Goal: Task Accomplishment & Management: Manage account settings

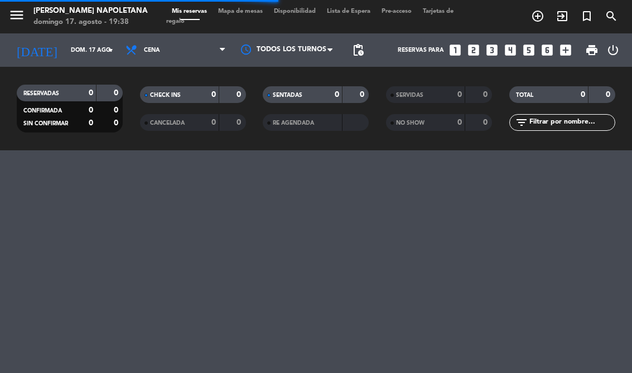
select select "es"
select select "dinner"
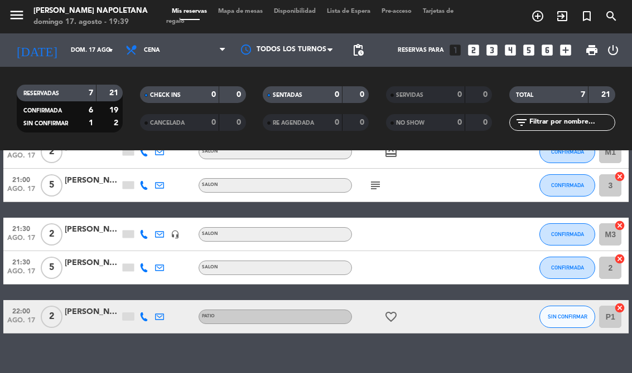
scroll to position [148, 0]
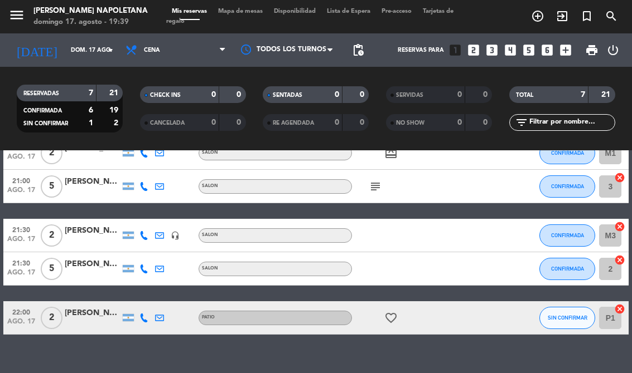
click at [391, 312] on icon "favorite_border" at bounding box center [390, 318] width 13 height 13
click at [395, 314] on icon "favorite_border" at bounding box center [390, 318] width 13 height 13
click at [96, 308] on div "[PERSON_NAME]" at bounding box center [93, 313] width 56 height 13
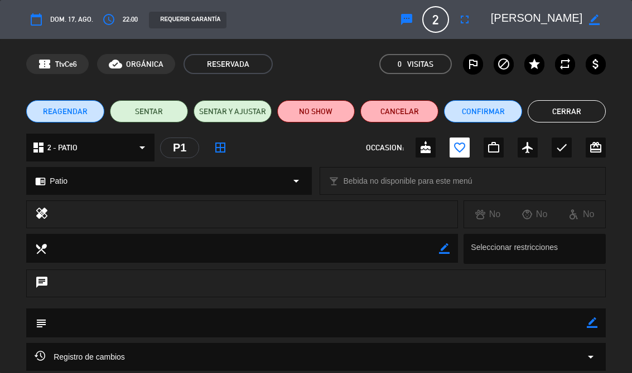
click at [485, 108] on button "Confirmar" at bounding box center [483, 111] width 78 height 22
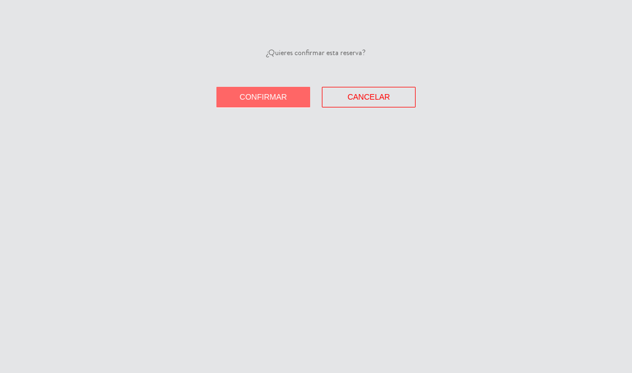
click at [269, 91] on button "Confirmar" at bounding box center [263, 97] width 94 height 21
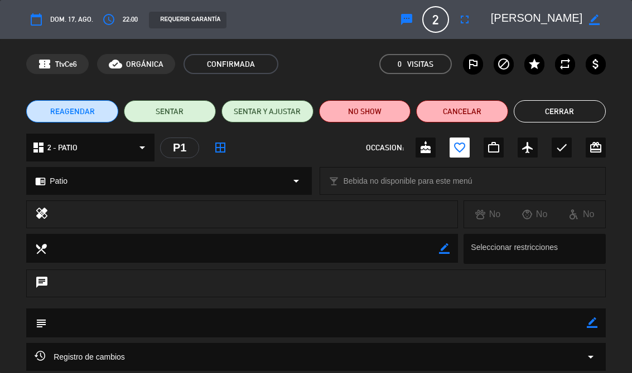
click at [564, 110] on button "Cerrar" at bounding box center [559, 111] width 92 height 22
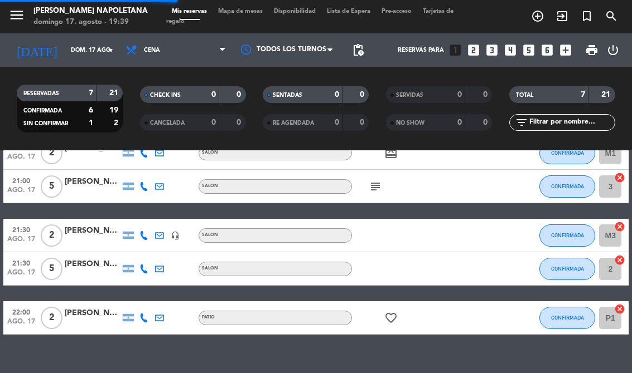
select select "dinner"
click at [543, 10] on icon "add_circle_outline" at bounding box center [537, 15] width 13 height 13
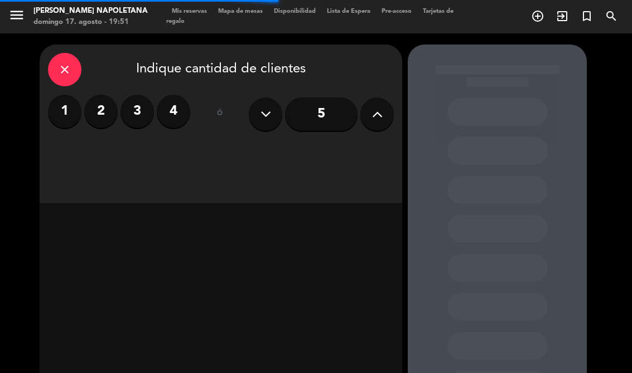
click at [101, 106] on label "2" at bounding box center [100, 111] width 33 height 33
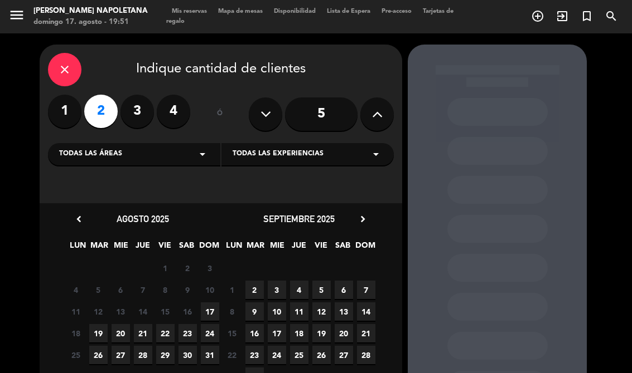
click at [209, 155] on div "Todas las áreas arrow_drop_down" at bounding box center [134, 154] width 172 height 22
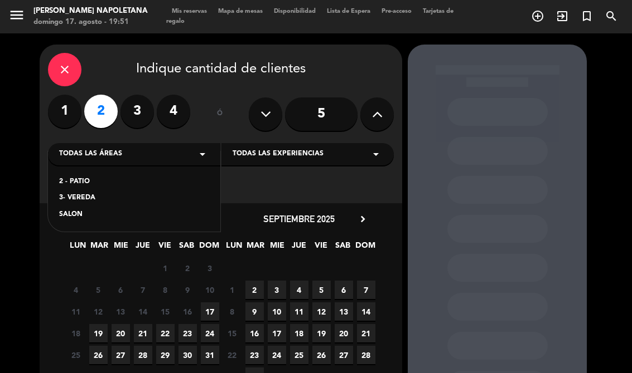
click at [89, 211] on div "SALON" at bounding box center [134, 215] width 150 height 11
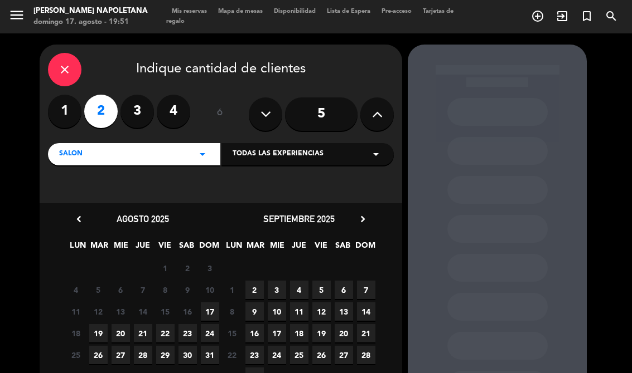
click at [206, 311] on span "17" at bounding box center [210, 312] width 18 height 18
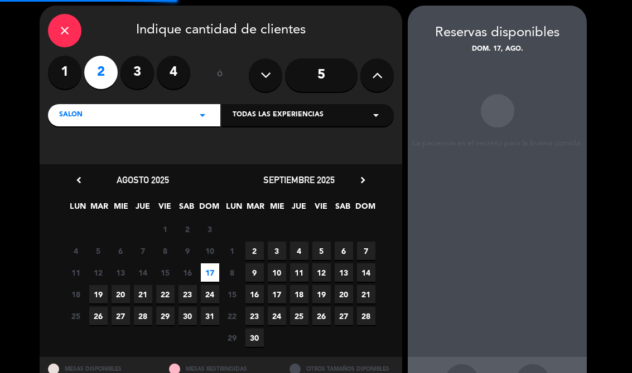
scroll to position [45, 0]
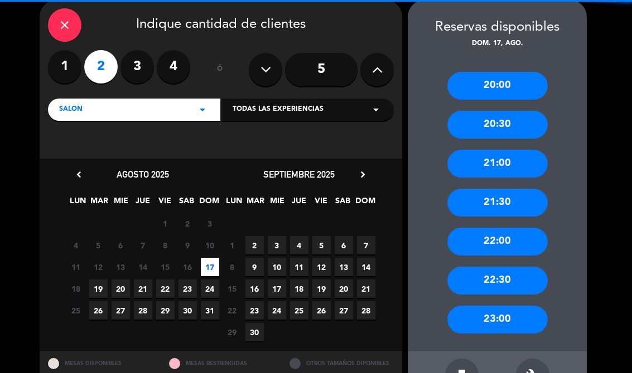
click at [374, 110] on icon "arrow_drop_down" at bounding box center [375, 109] width 13 height 13
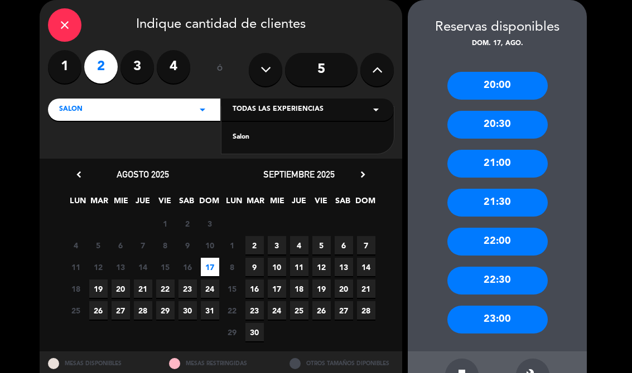
click at [263, 142] on div "Salon" at bounding box center [307, 137] width 150 height 11
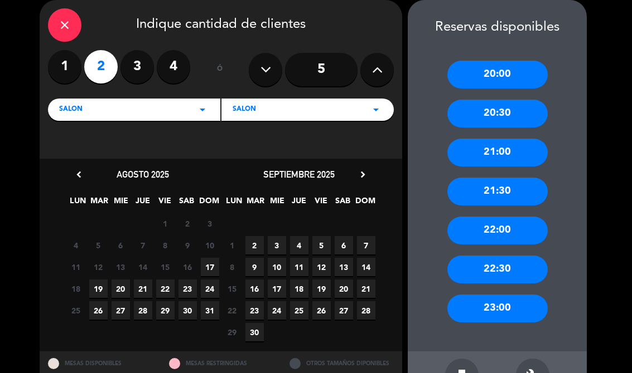
click at [217, 261] on span "17" at bounding box center [210, 267] width 18 height 18
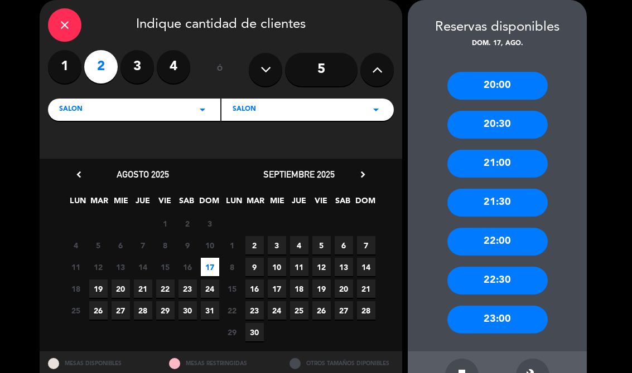
click at [504, 163] on div "21:00" at bounding box center [497, 164] width 100 height 28
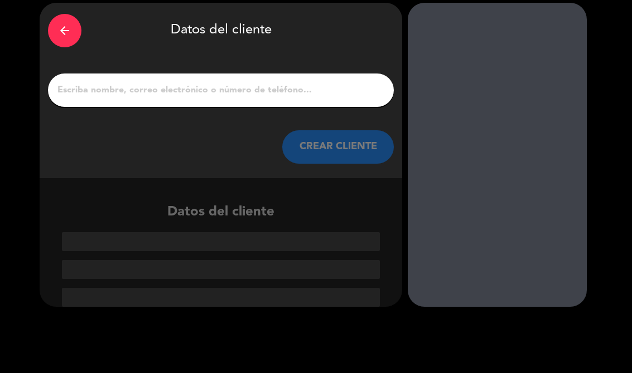
click at [230, 82] on input "1" at bounding box center [220, 90] width 329 height 16
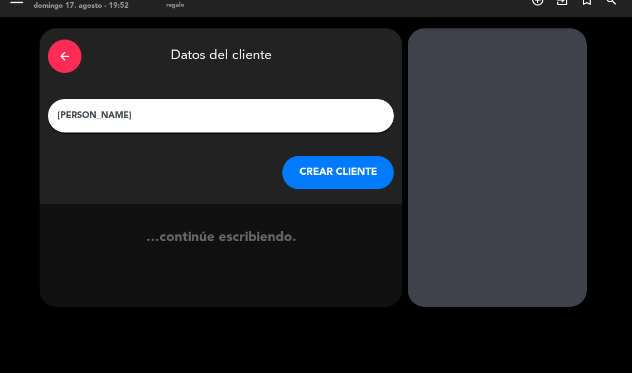
type input "[PERSON_NAME]"
click at [340, 58] on div "arrow_back Datos del cliente" at bounding box center [221, 56] width 346 height 39
click at [356, 169] on button "CREAR CLIENTE" at bounding box center [337, 172] width 111 height 33
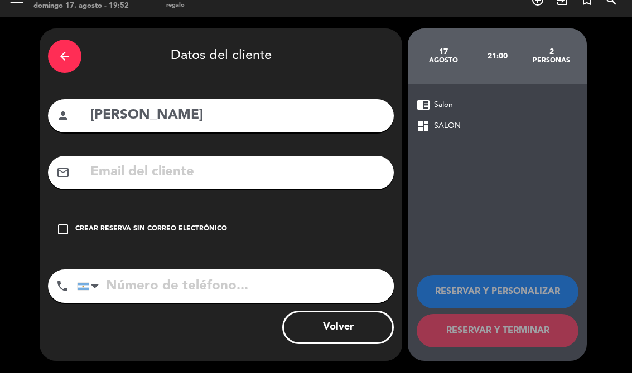
click at [216, 169] on input "text" at bounding box center [237, 172] width 296 height 23
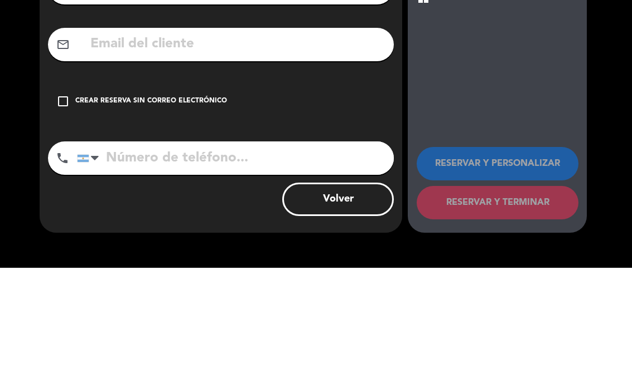
scroll to position [40, 0]
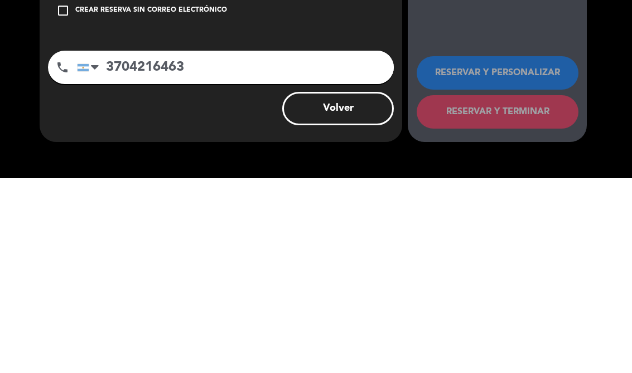
type input "3704216463"
click at [379, 189] on div "check_box_outline_blank Crear reserva sin correo electrónico" at bounding box center [221, 205] width 346 height 33
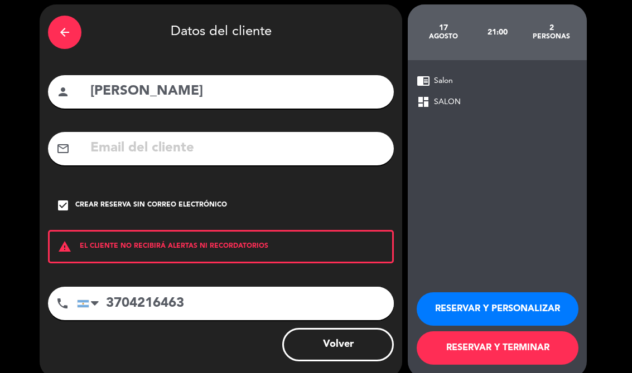
click at [527, 307] on button "RESERVAR Y PERSONALIZAR" at bounding box center [497, 309] width 162 height 33
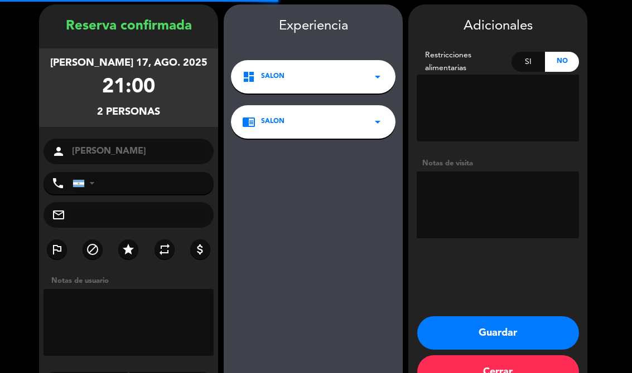
type input "[PHONE_NUMBER]"
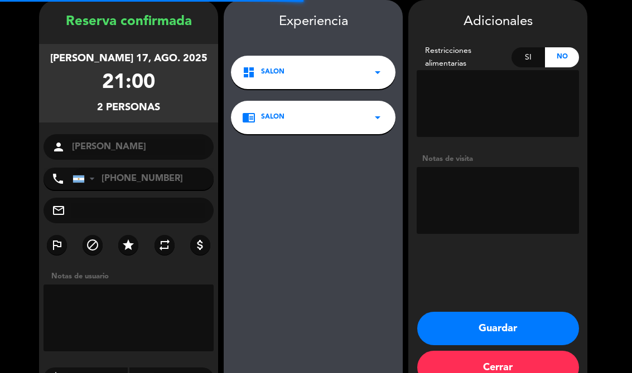
scroll to position [45, 0]
click at [516, 325] on button "Guardar" at bounding box center [498, 328] width 162 height 33
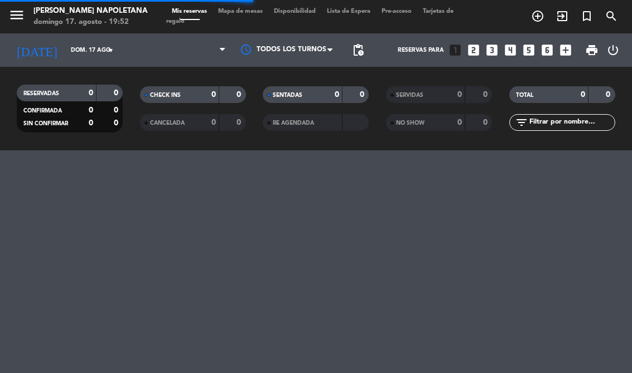
select select "dinner"
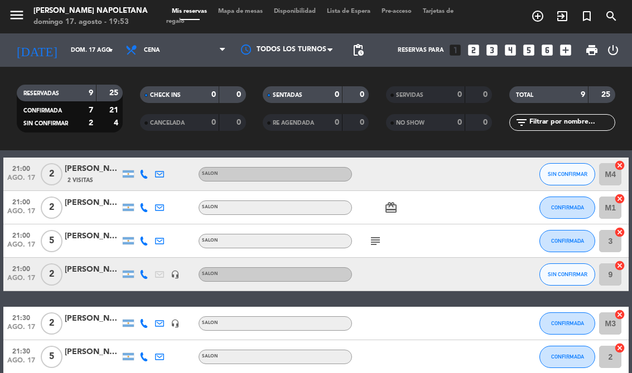
scroll to position [127, 0]
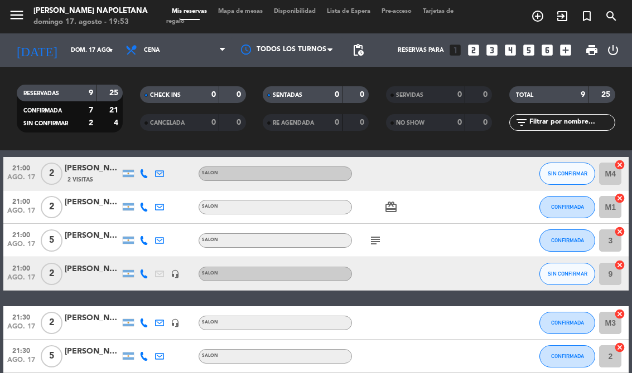
click at [566, 276] on span "SIN CONFIRMAR" at bounding box center [567, 274] width 40 height 6
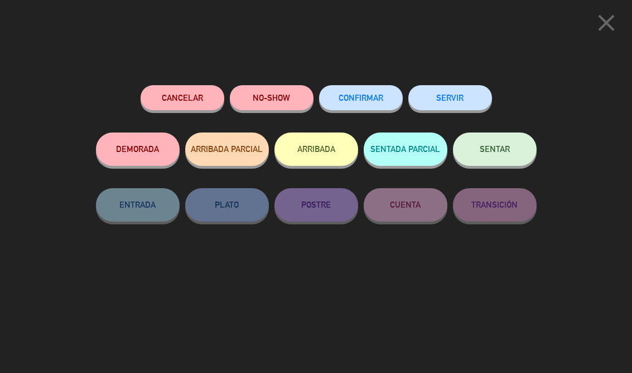
click at [363, 90] on button "CONFIRMAR" at bounding box center [361, 97] width 84 height 25
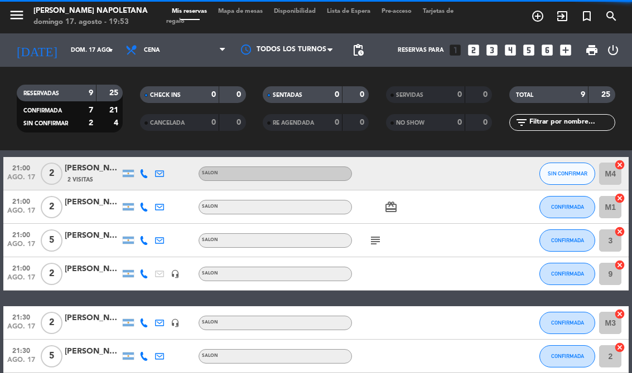
select select "dinner"
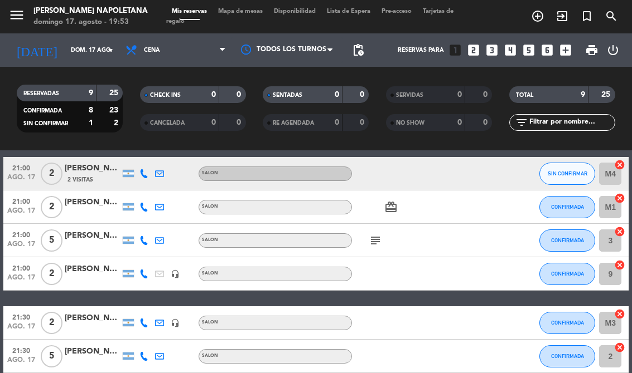
click at [624, 262] on icon "cancel" at bounding box center [619, 265] width 11 height 11
select select "dinner"
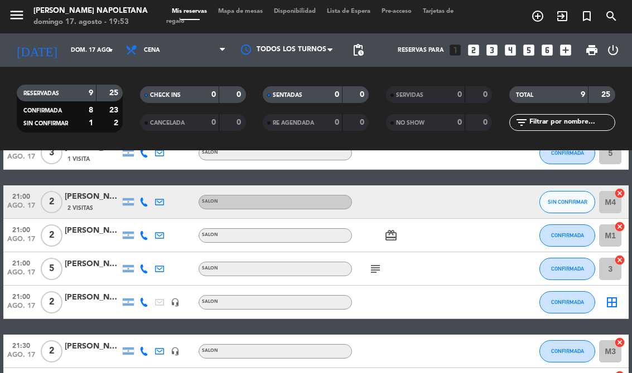
scroll to position [89, 0]
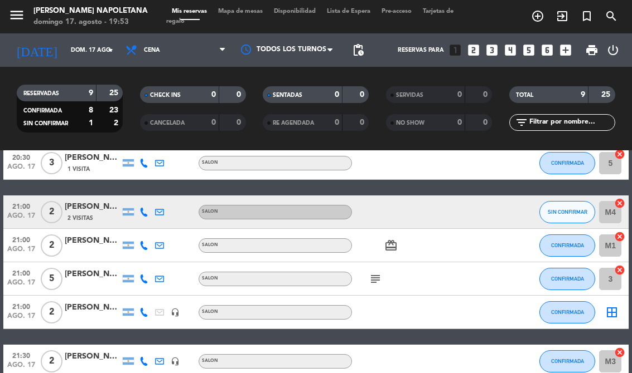
click at [92, 207] on div "[PERSON_NAME]" at bounding box center [93, 207] width 56 height 13
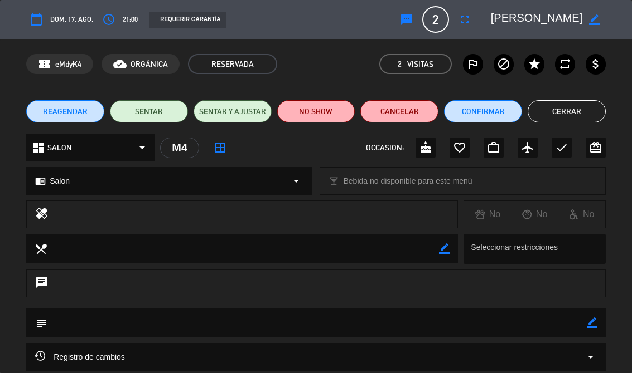
click at [494, 109] on button "Confirmar" at bounding box center [483, 111] width 78 height 22
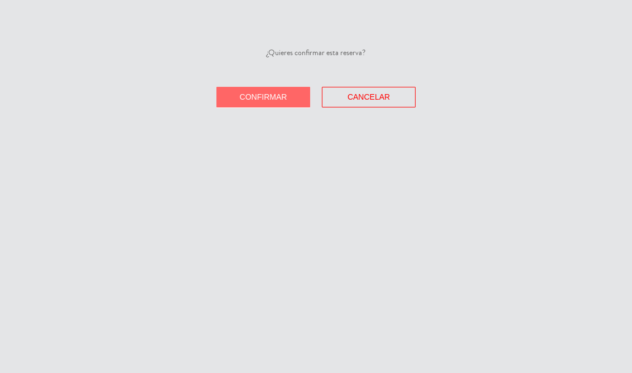
click at [278, 105] on button "Confirmar" at bounding box center [263, 97] width 94 height 21
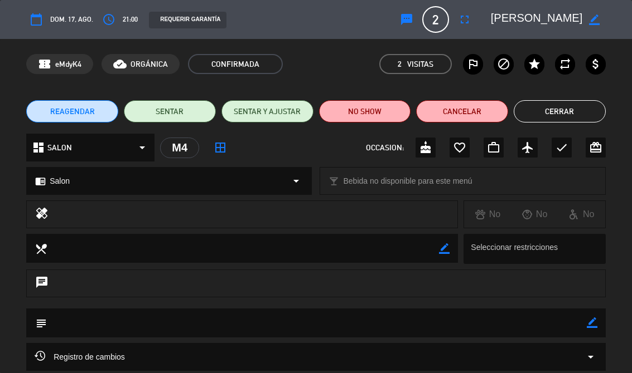
click at [580, 111] on button "Cerrar" at bounding box center [559, 111] width 92 height 22
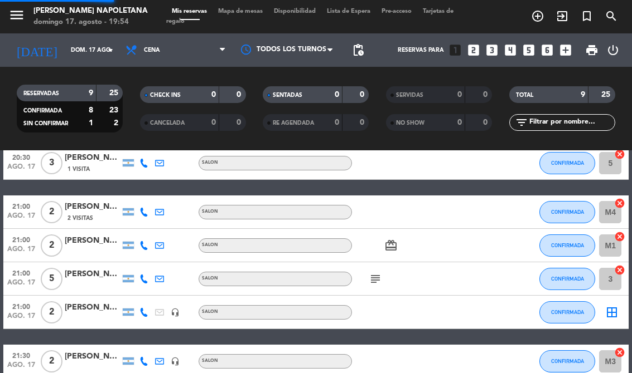
select select "dinner"
click at [628, 198] on div "M4 cancel" at bounding box center [611, 212] width 33 height 33
click at [623, 198] on icon "cancel" at bounding box center [619, 203] width 11 height 11
select select "dinner"
click at [610, 208] on icon "border_all" at bounding box center [611, 212] width 13 height 13
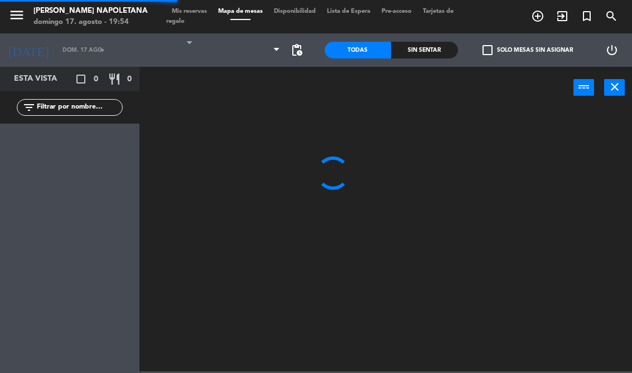
select select "dinner"
select select
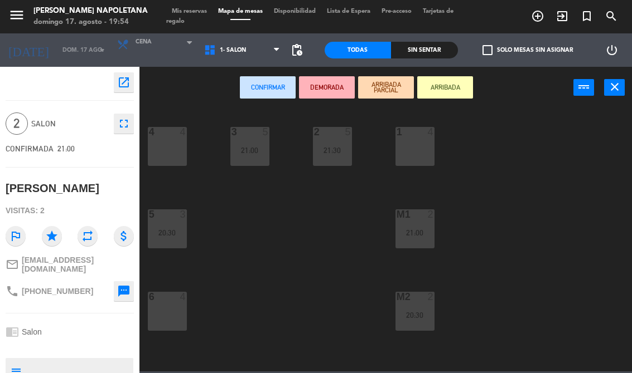
click at [162, 144] on div "4 4" at bounding box center [167, 146] width 39 height 39
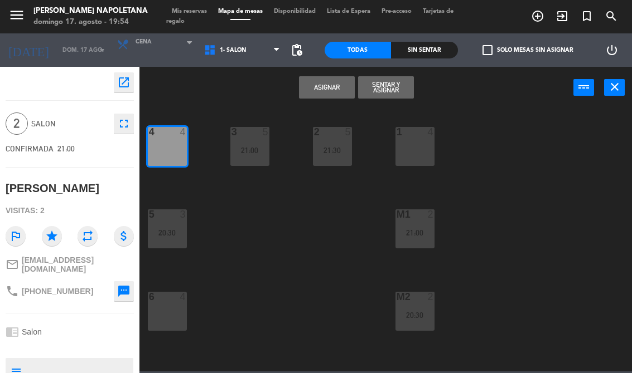
click at [421, 142] on div "1 4" at bounding box center [414, 146] width 39 height 39
click at [176, 142] on div "4 4" at bounding box center [167, 146] width 39 height 39
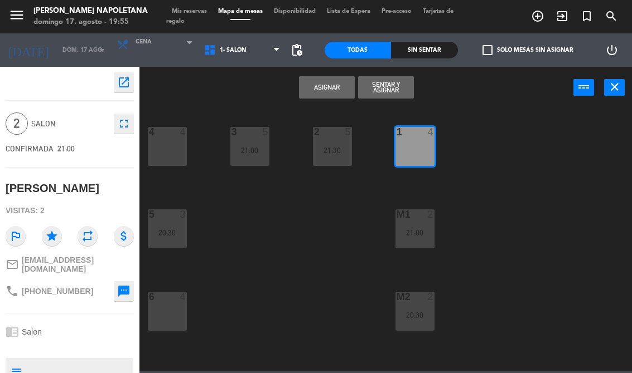
click at [330, 89] on button "Asignar" at bounding box center [327, 87] width 56 height 22
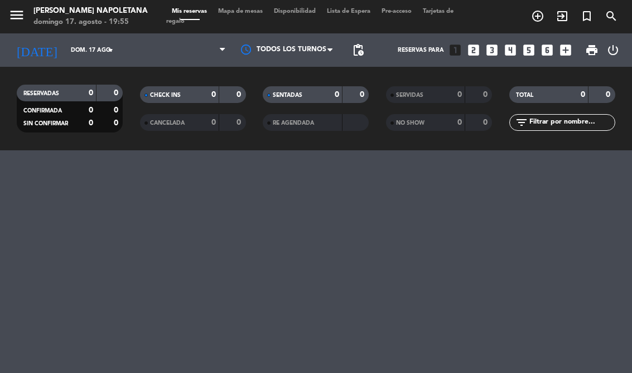
select select "dinner"
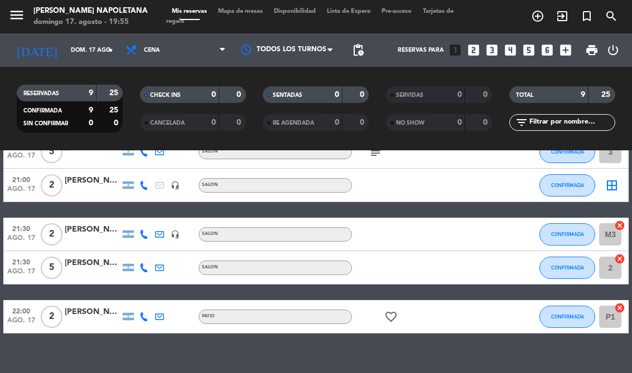
scroll to position [215, 0]
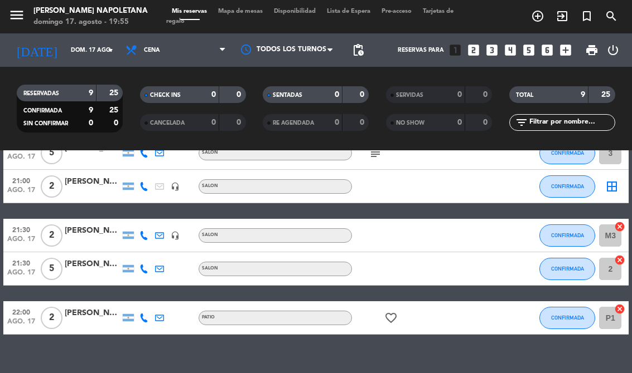
click at [614, 180] on icon "border_all" at bounding box center [611, 186] width 13 height 13
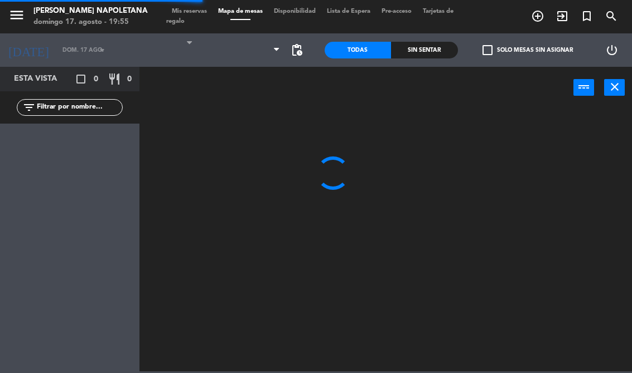
select select "dinner"
select select
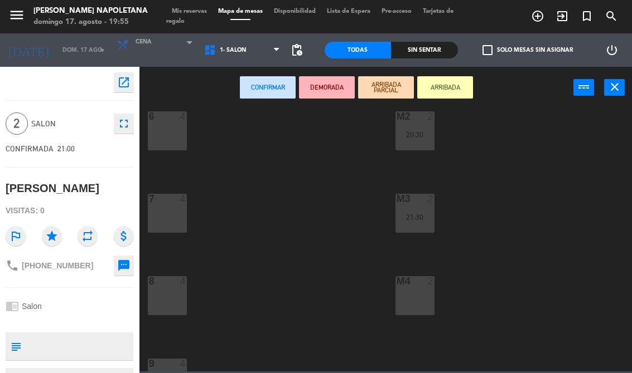
scroll to position [182, 0]
click at [406, 295] on div "M4 2" at bounding box center [414, 294] width 39 height 39
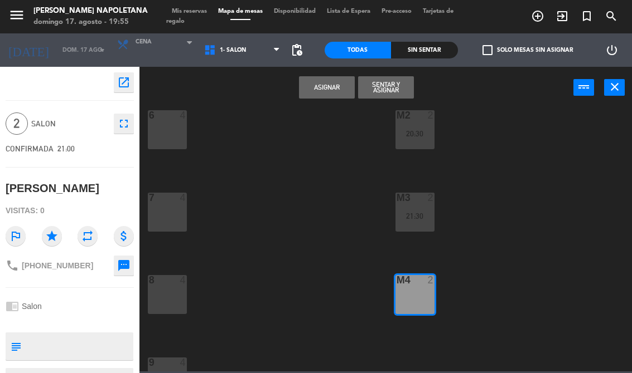
click at [330, 88] on button "Asignar" at bounding box center [327, 87] width 56 height 22
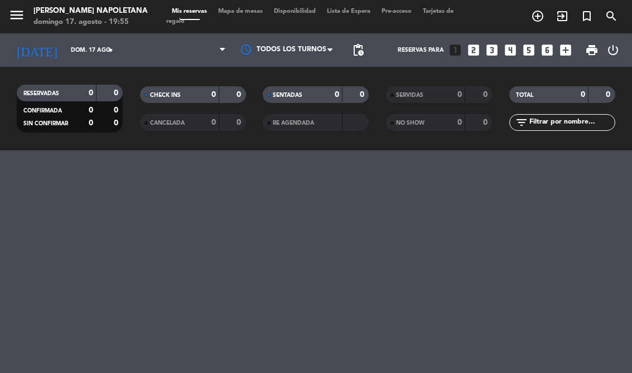
select select "dinner"
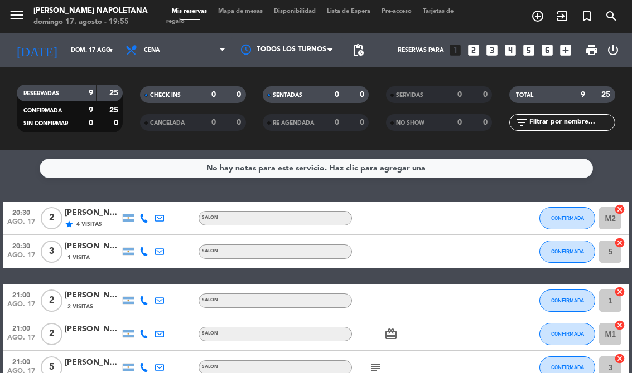
select select "dinner"
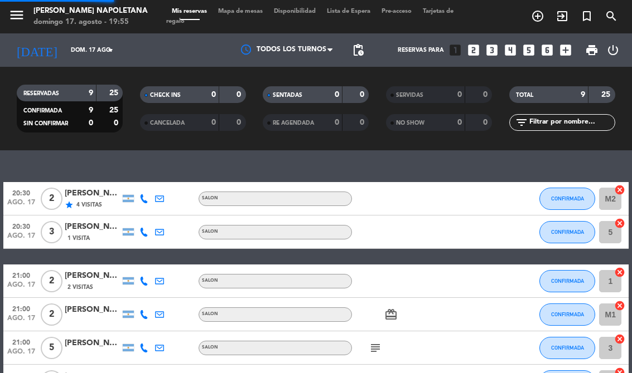
select select "dinner"
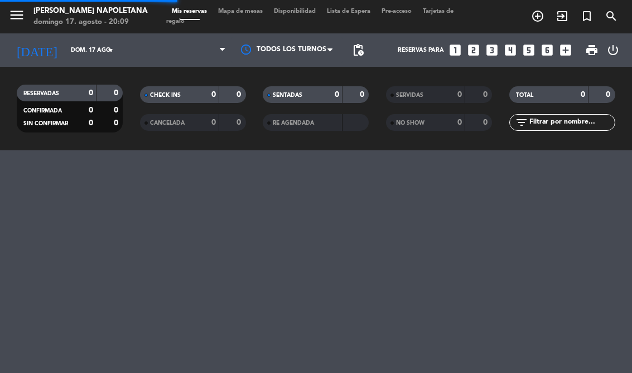
select select "es"
select select "dinner"
